Goal: Information Seeking & Learning: Find specific page/section

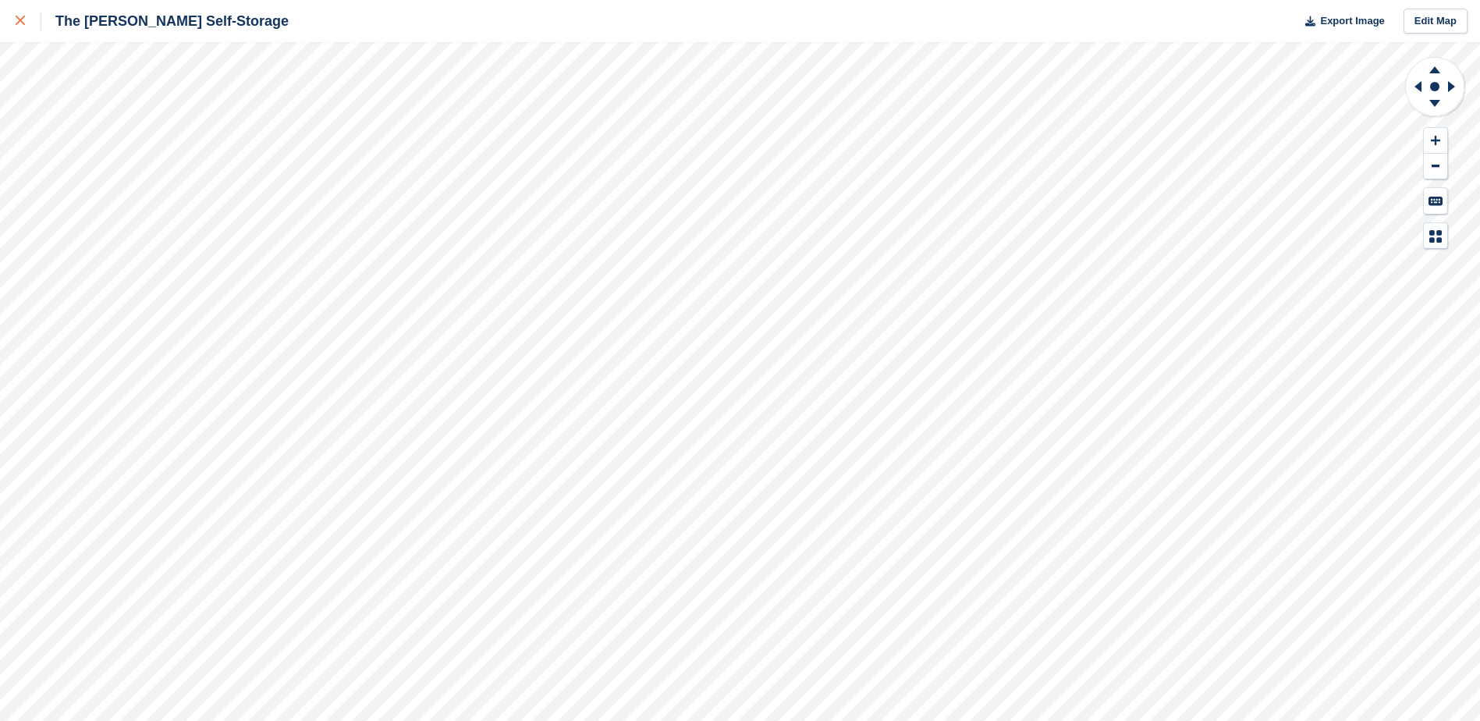
click at [38, 17] on div at bounding box center [29, 21] width 26 height 19
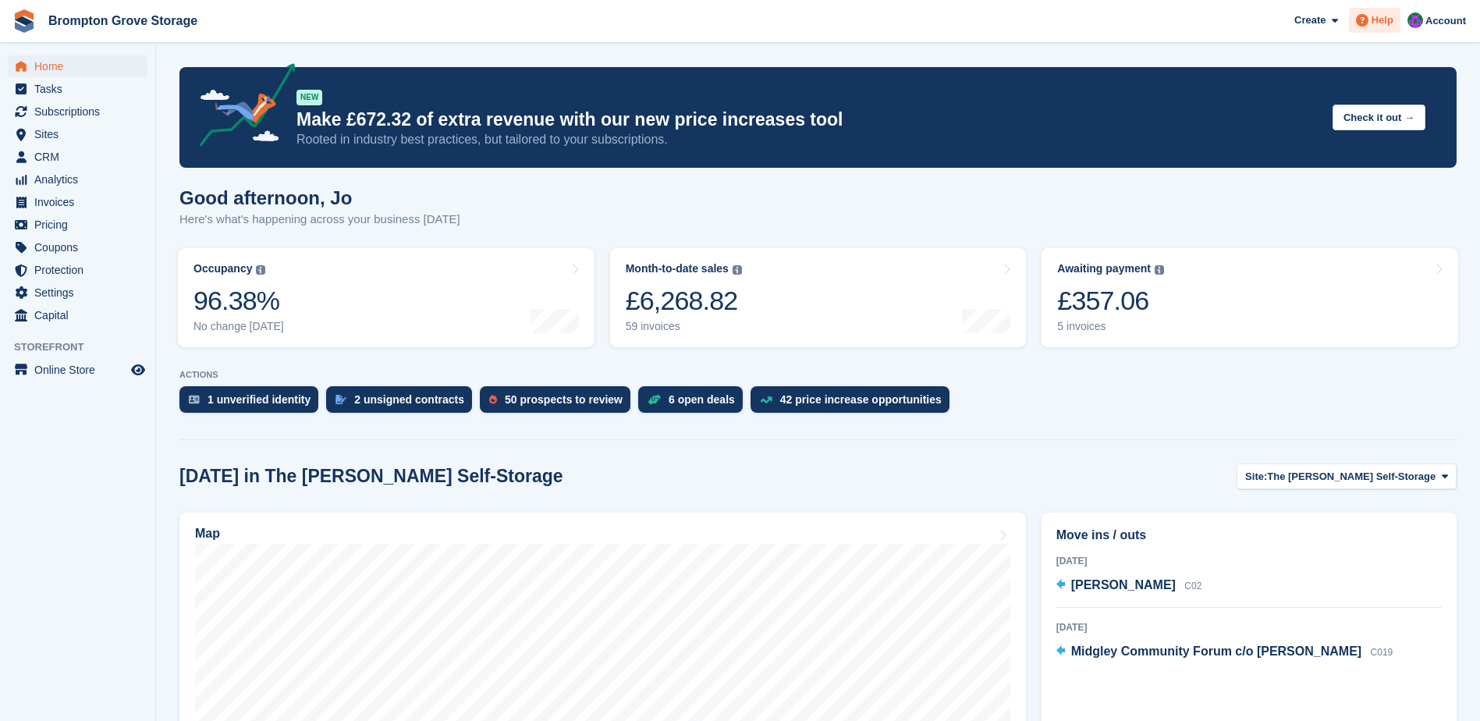
click at [1379, 23] on span "Help" at bounding box center [1382, 20] width 22 height 16
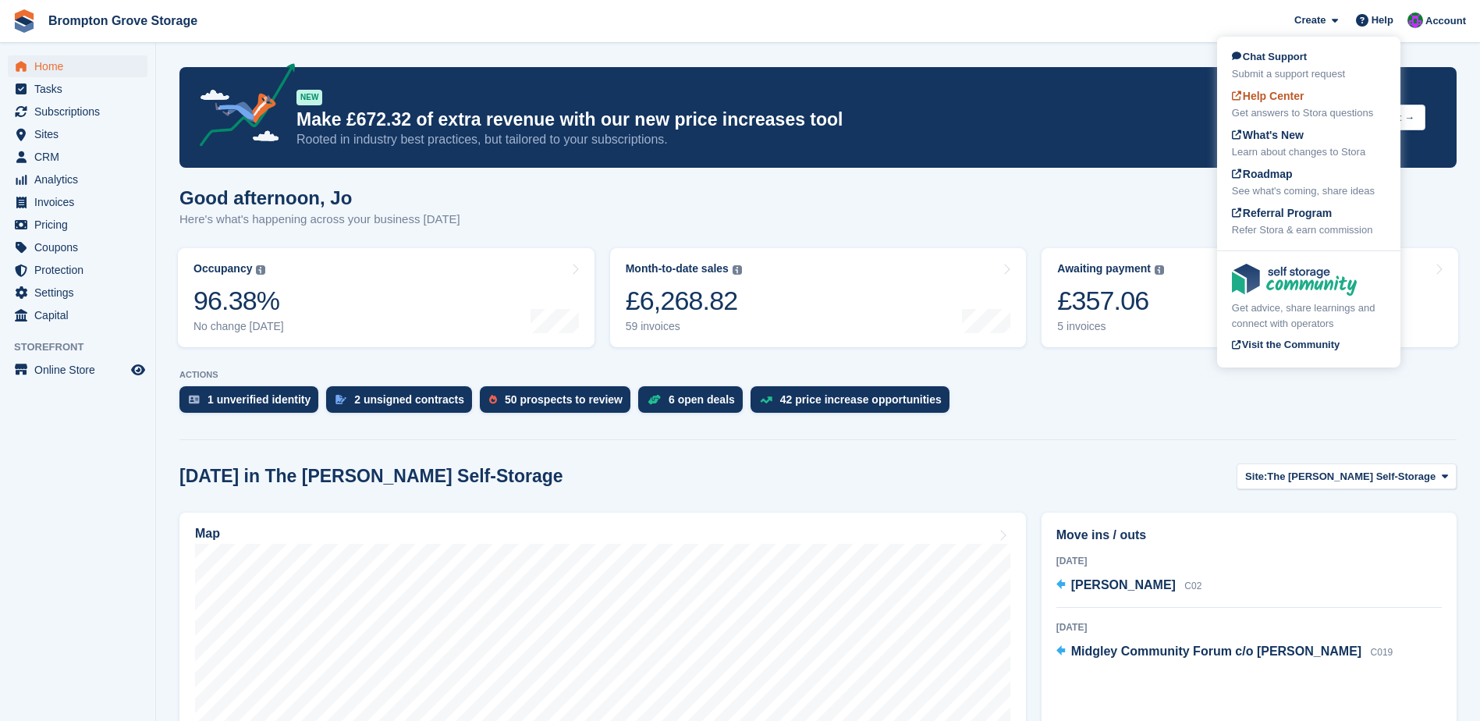
click at [1325, 98] on div "Help Center Get answers to Stora questions" at bounding box center [1309, 104] width 154 height 33
